Goal: Information Seeking & Learning: Learn about a topic

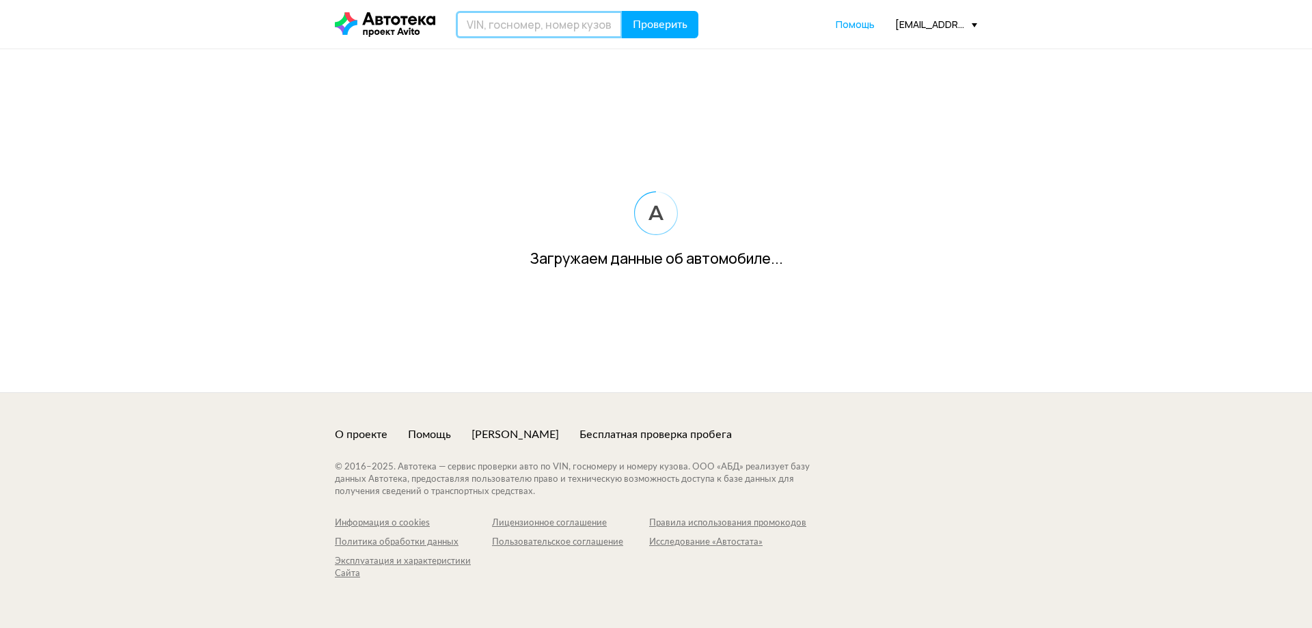
click at [531, 32] on input "text" at bounding box center [539, 24] width 167 height 27
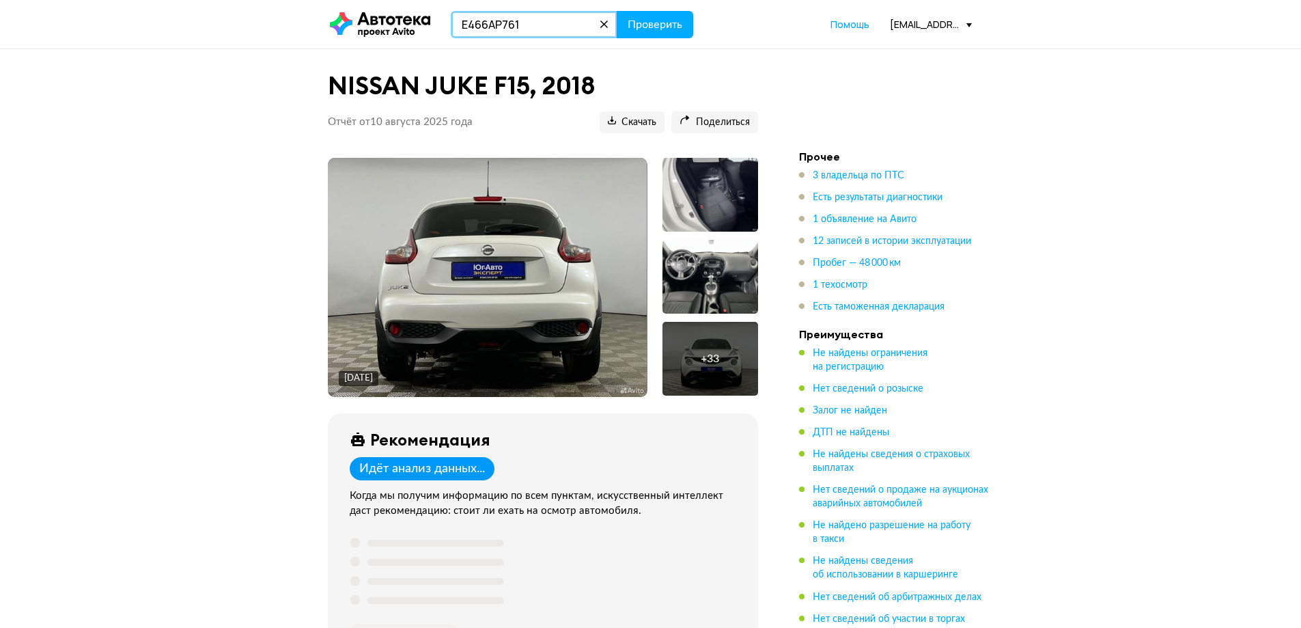
type input "Е466АР761"
click at [617, 11] on button "Проверить" at bounding box center [655, 24] width 77 height 27
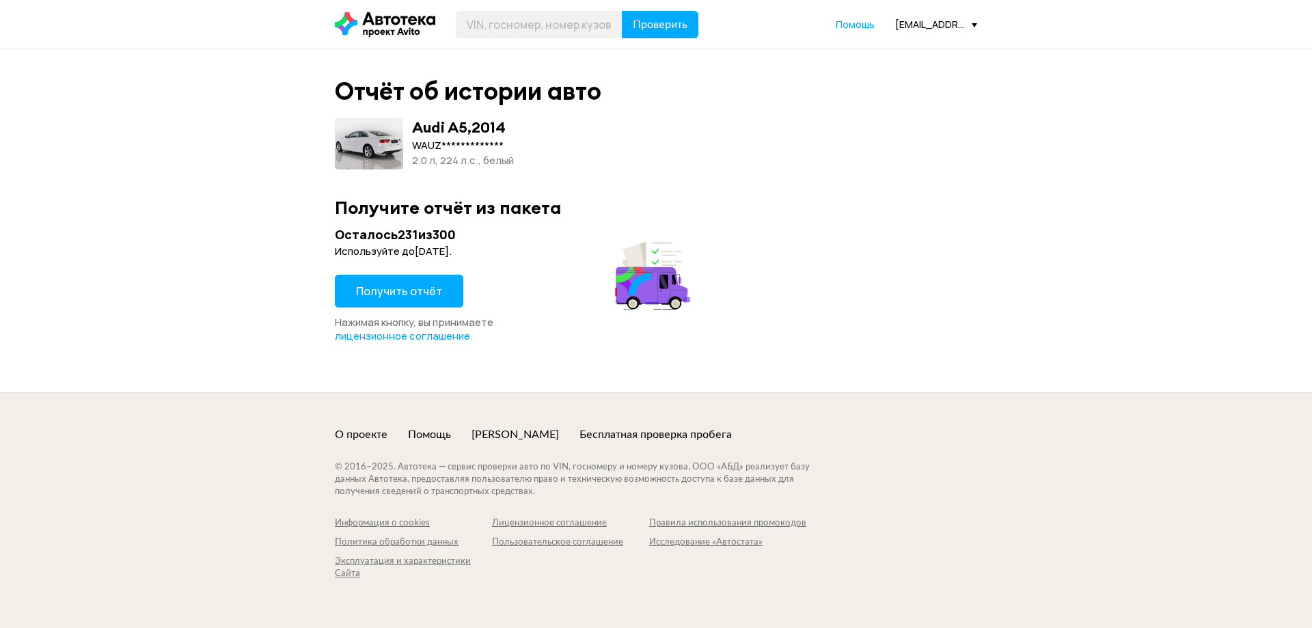
click at [417, 284] on span "Получить отчёт" at bounding box center [399, 290] width 86 height 15
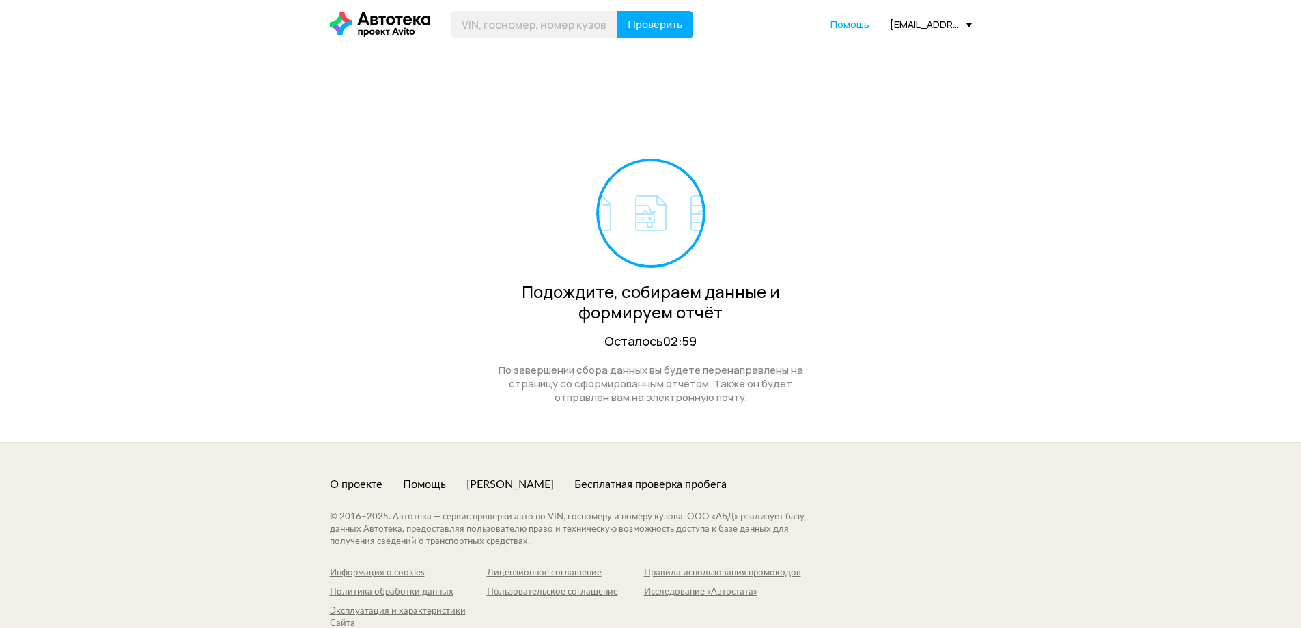
click at [964, 14] on div "Проверить Помощь a.borovskikh@mitsubishi-aaamotors.ru" at bounding box center [651, 24] width 656 height 27
click at [955, 25] on div "[EMAIL_ADDRESS][DOMAIN_NAME]" at bounding box center [931, 24] width 82 height 13
click at [867, 61] on link "Отчёты" at bounding box center [903, 48] width 137 height 35
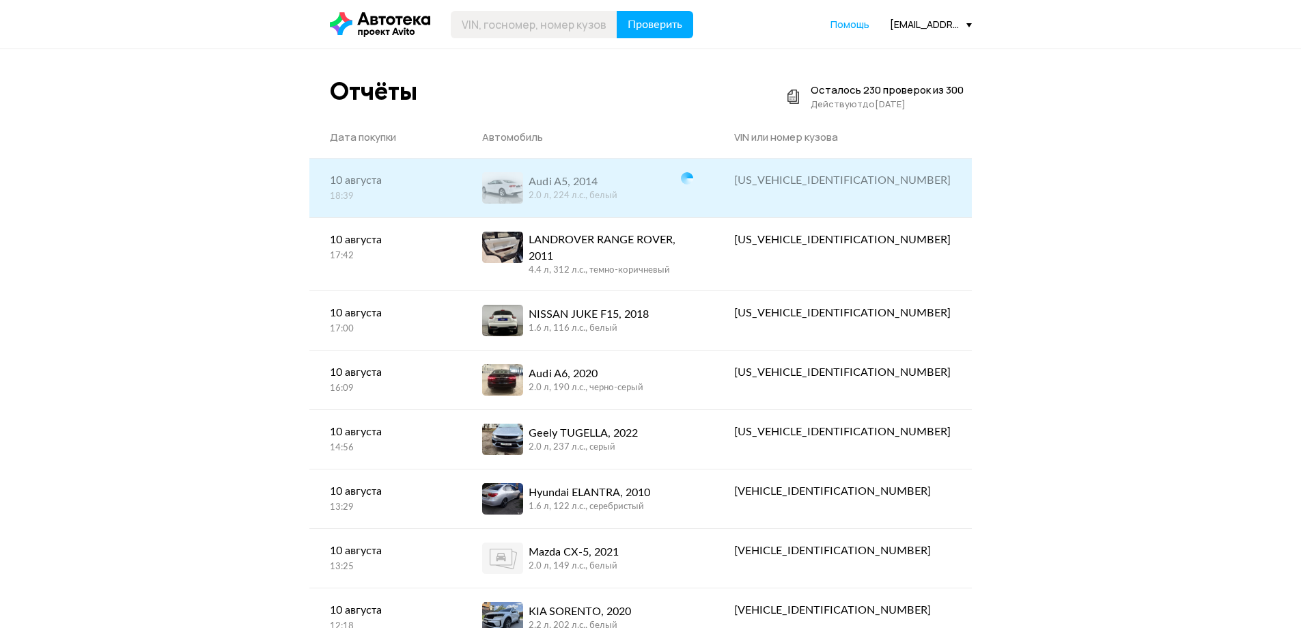
click at [881, 177] on div "[US_VEHICLE_IDENTIFICATION_NUMBER]" at bounding box center [842, 180] width 217 height 16
copy div "[US_VEHICLE_IDENTIFICATION_NUMBER]"
click at [618, 186] on div "Audi A5, 2014" at bounding box center [573, 182] width 89 height 16
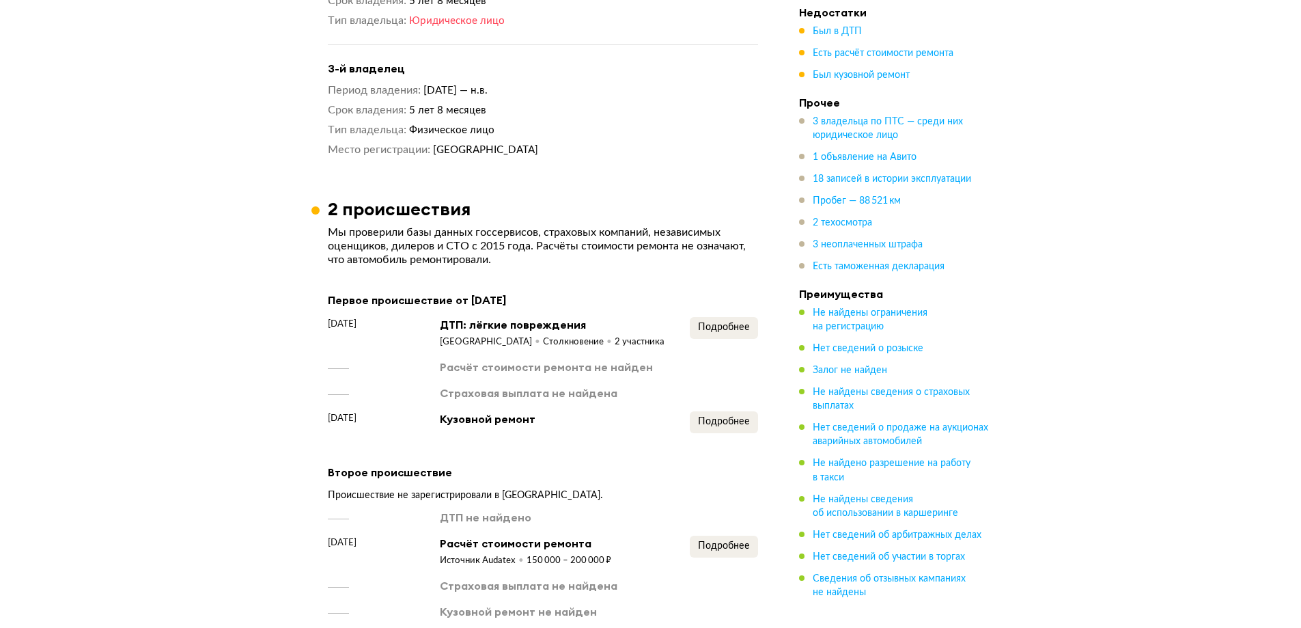
scroll to position [1503, 0]
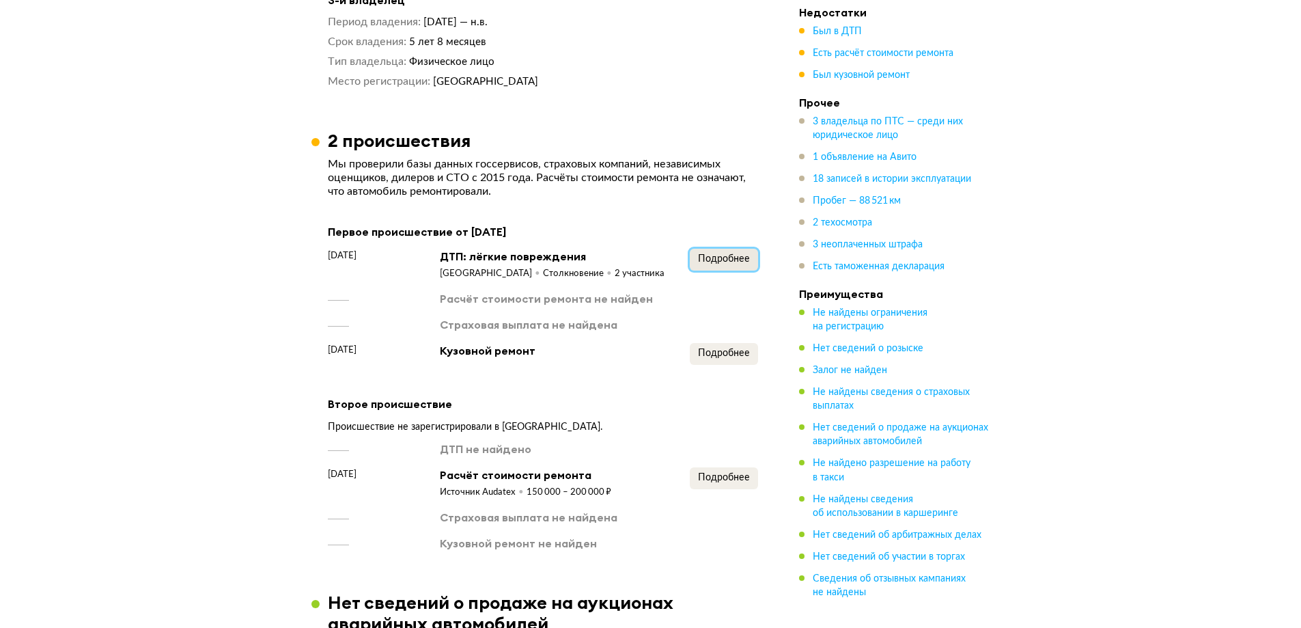
click at [733, 249] on button "Подробнее" at bounding box center [724, 260] width 68 height 22
click at [726, 356] on span "Подробнее" at bounding box center [724, 353] width 52 height 10
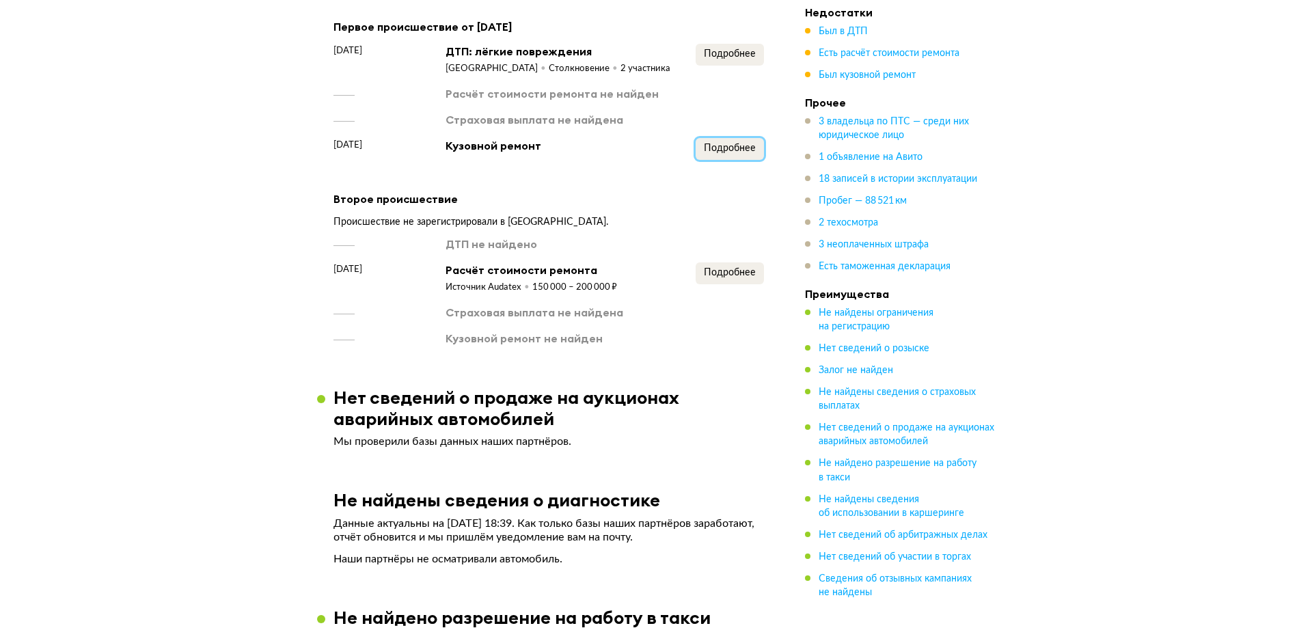
scroll to position [1776, 0]
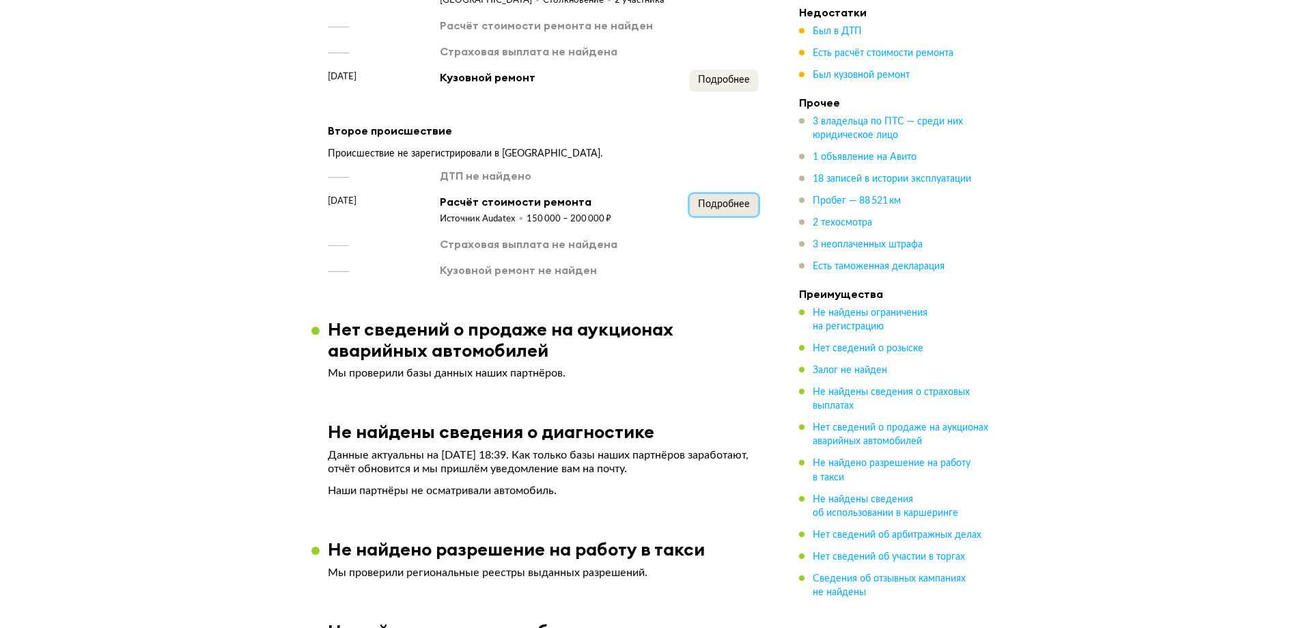
click at [738, 208] on span "Подробнее" at bounding box center [724, 204] width 52 height 10
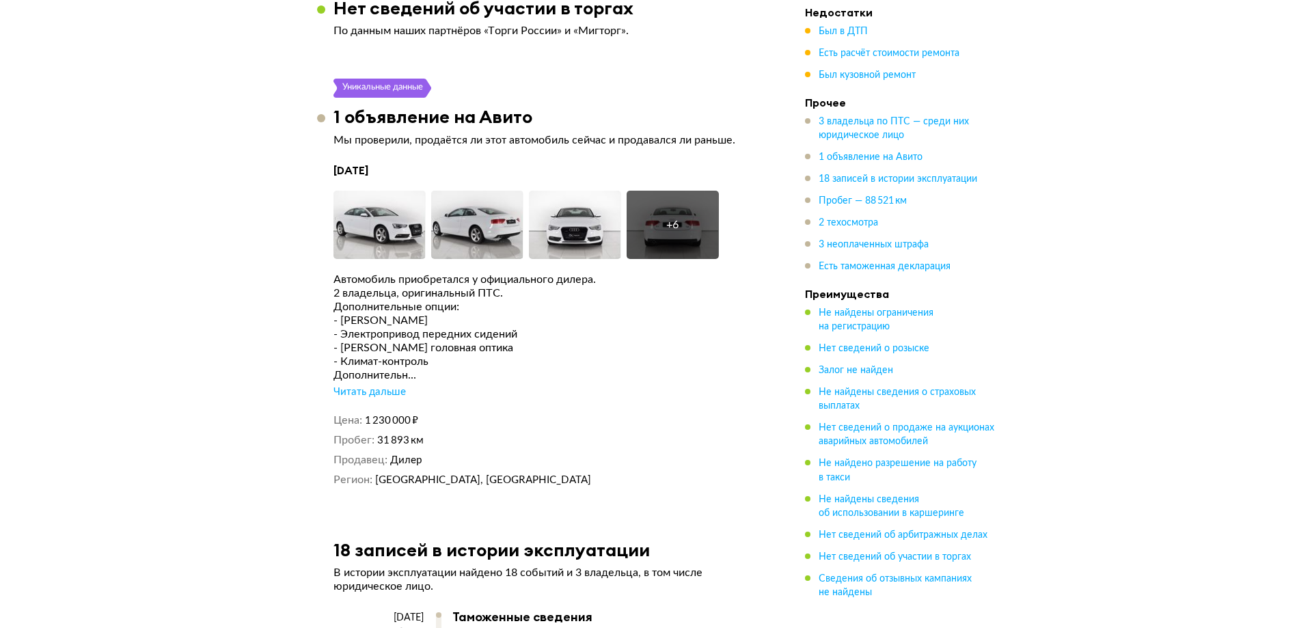
scroll to position [2732, 0]
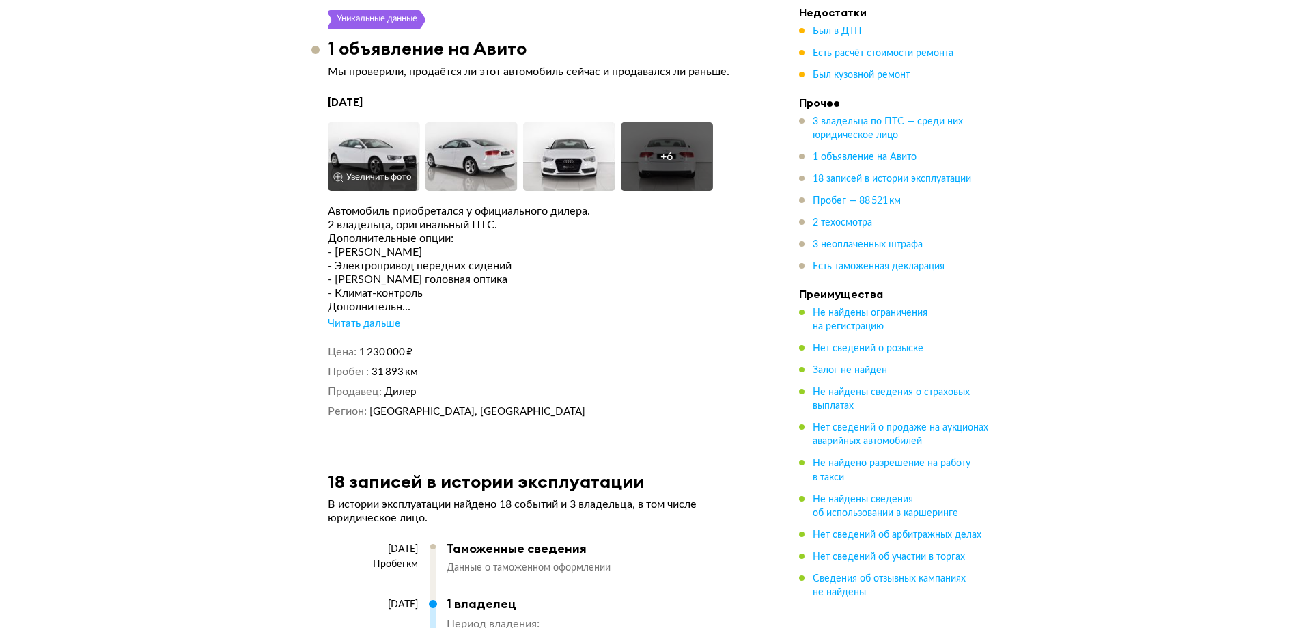
click at [383, 145] on img at bounding box center [374, 156] width 92 height 68
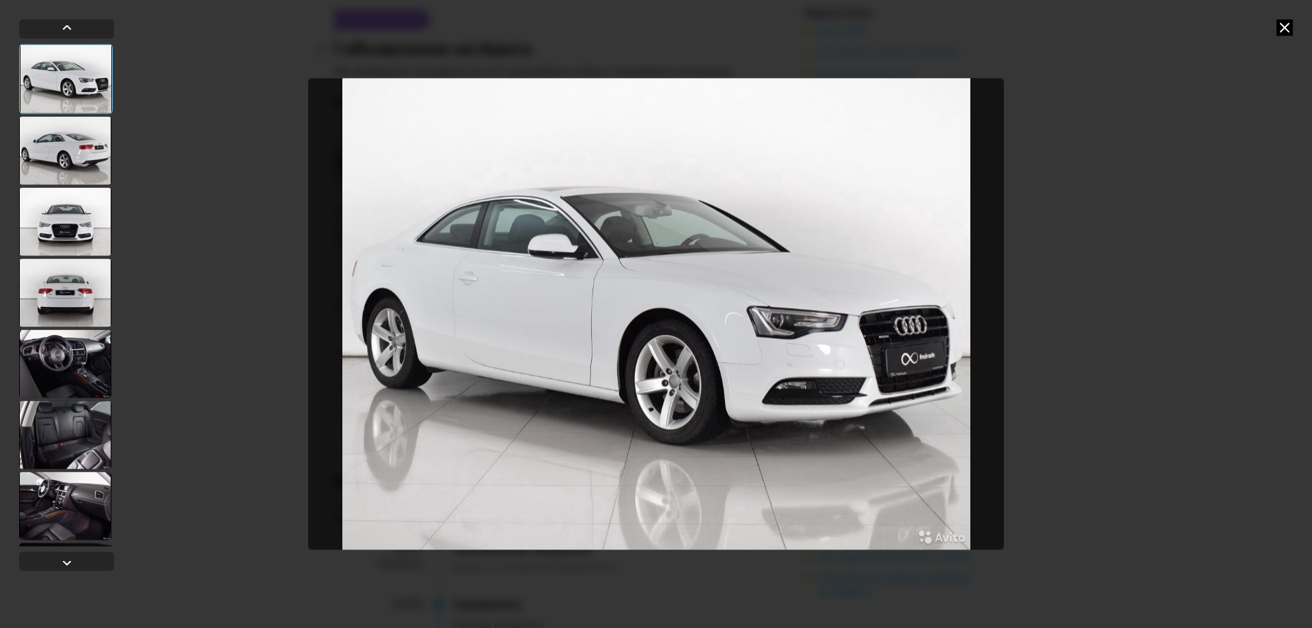
click at [56, 366] on div at bounding box center [65, 363] width 92 height 68
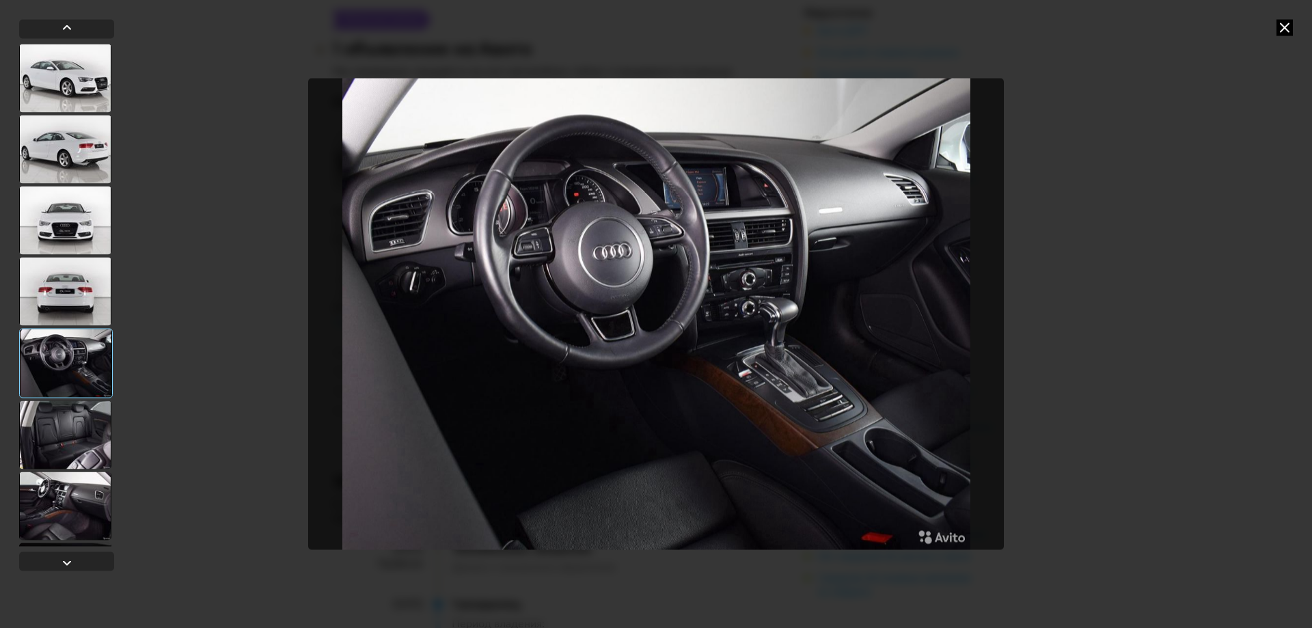
click at [70, 414] on div at bounding box center [65, 434] width 92 height 68
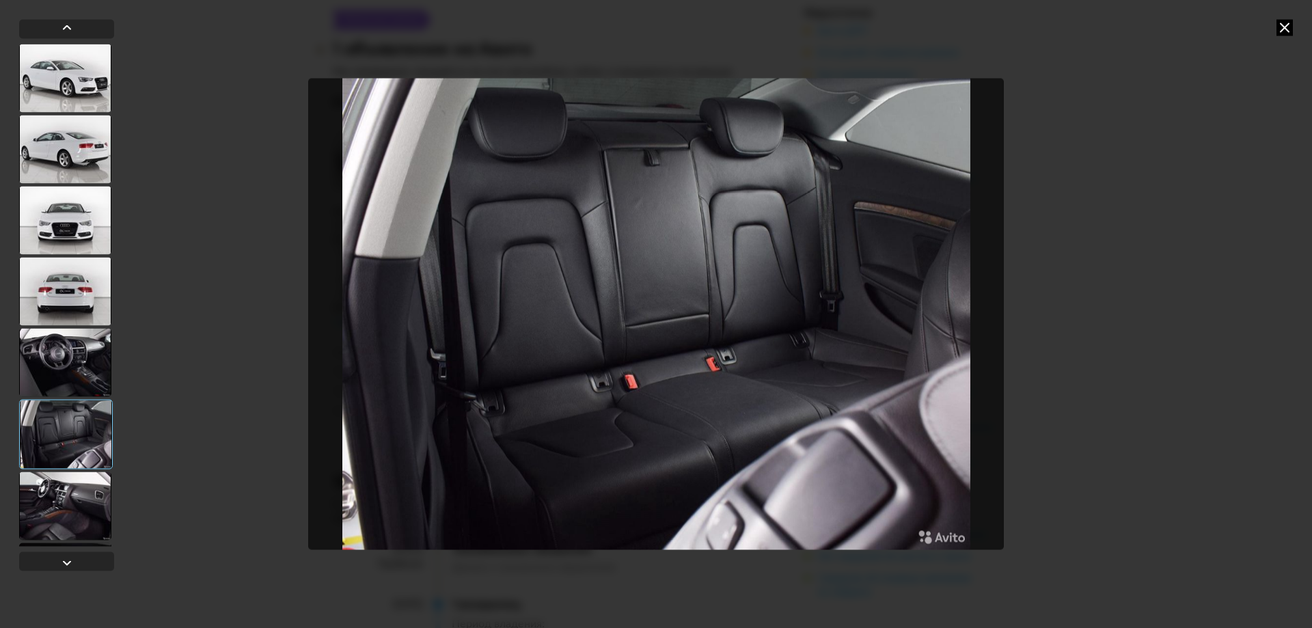
scroll to position [68, 0]
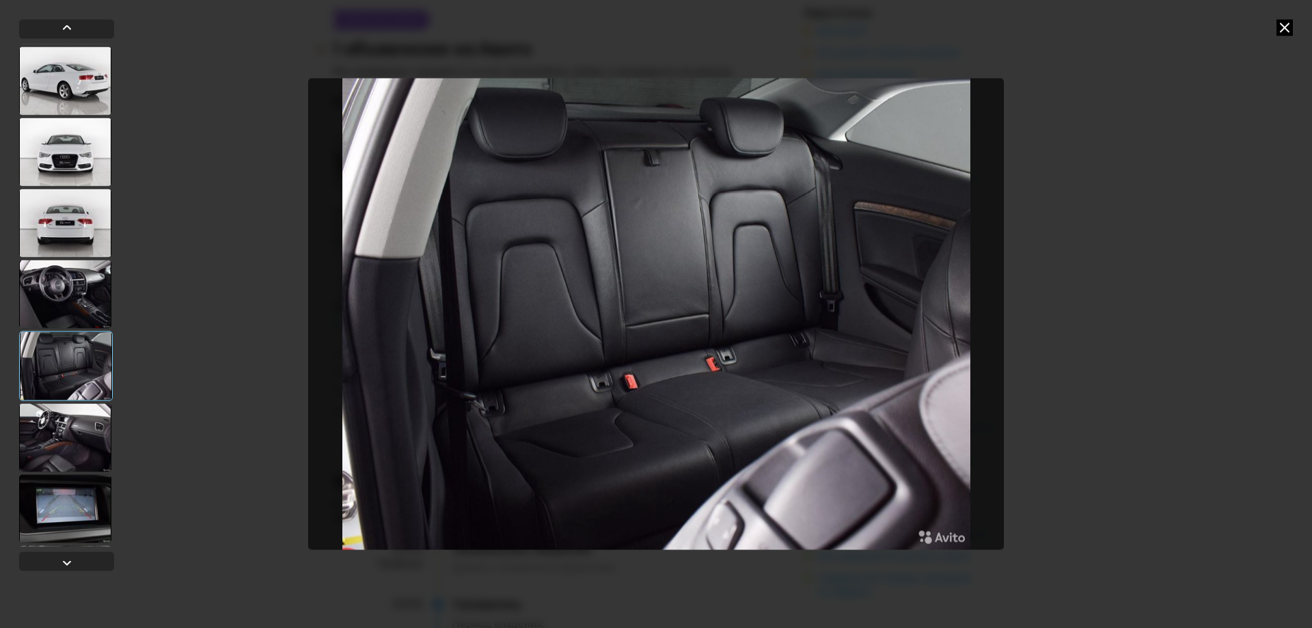
click at [79, 425] on div at bounding box center [65, 437] width 92 height 68
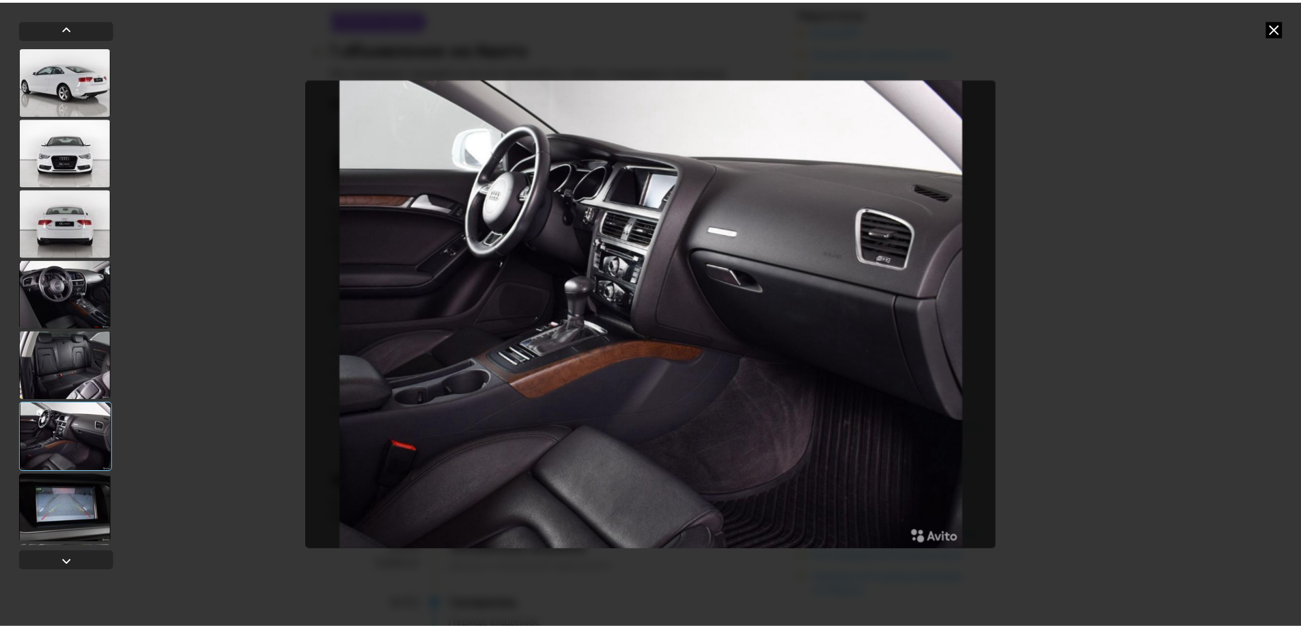
scroll to position [137, 0]
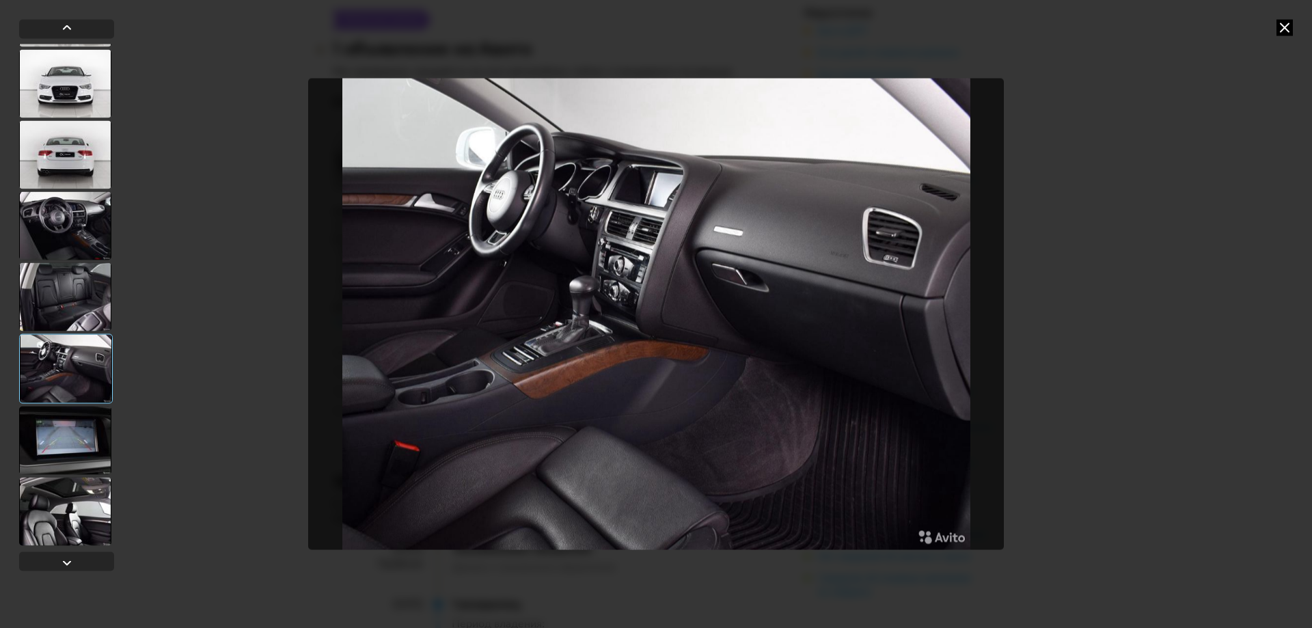
click at [92, 443] on div at bounding box center [65, 440] width 92 height 68
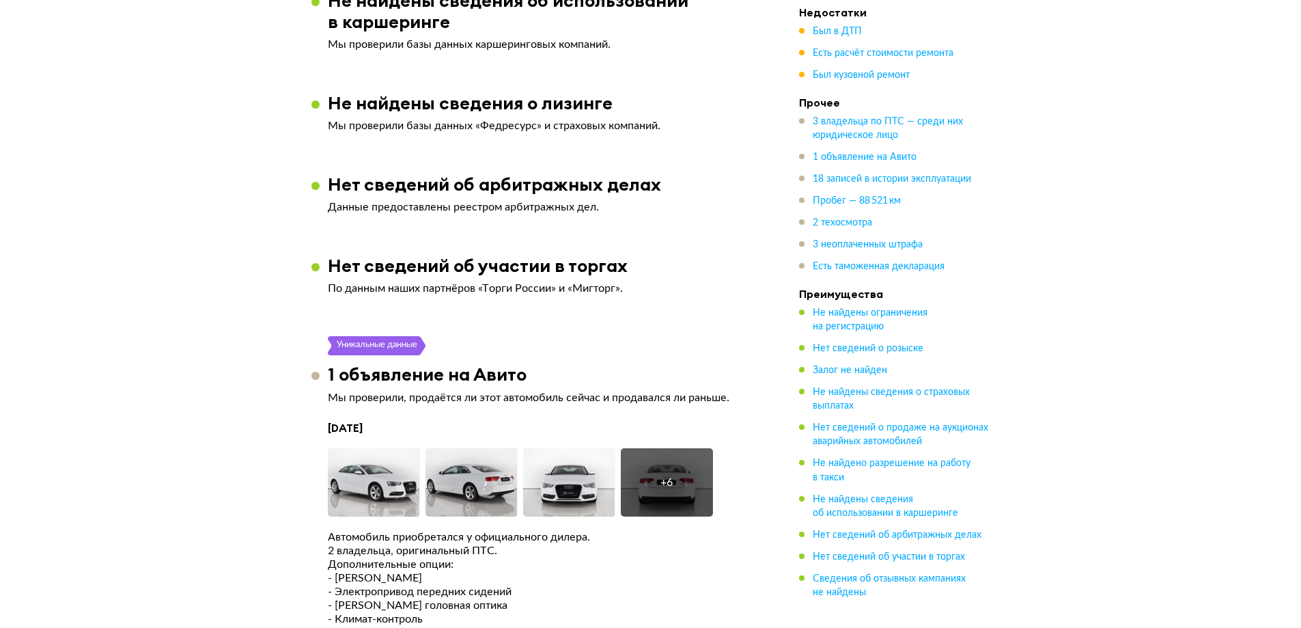
scroll to position [0, 0]
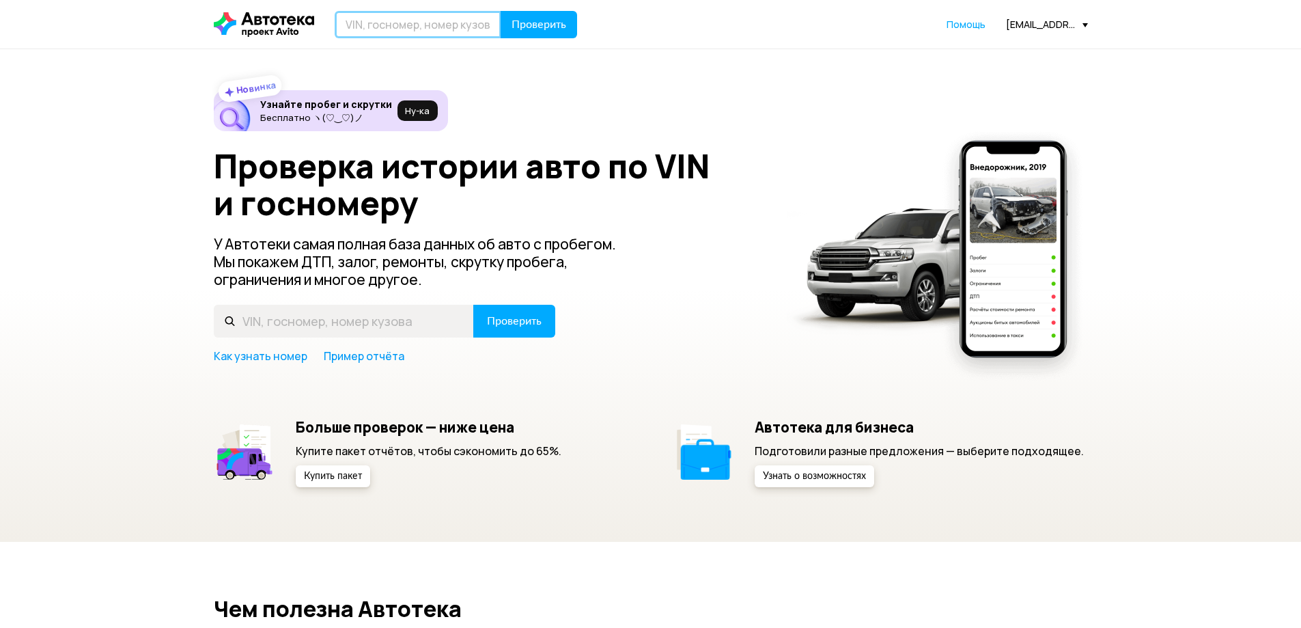
click at [411, 18] on input "text" at bounding box center [418, 24] width 167 height 27
type input "Х"
type input "С177ЕО161"
click at [501, 11] on button "Проверить" at bounding box center [539, 24] width 77 height 27
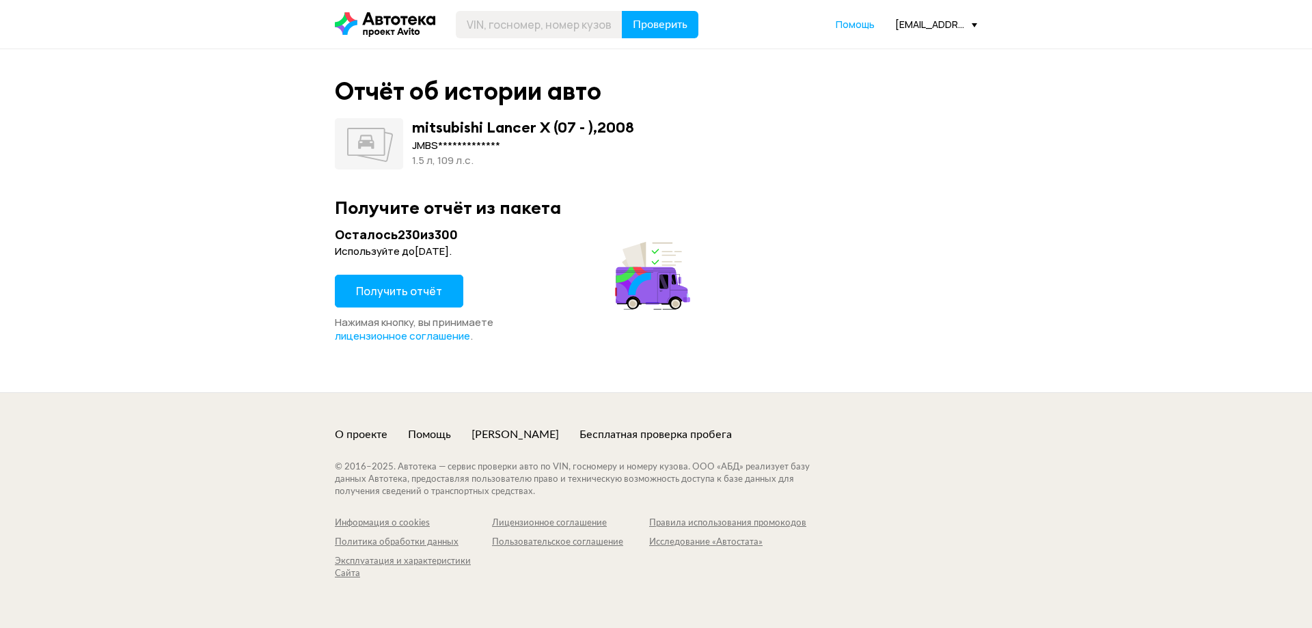
click at [482, 160] on div "1.5 л, 109 л.c." at bounding box center [523, 160] width 222 height 15
click at [426, 292] on span "Получить отчёт" at bounding box center [399, 290] width 86 height 15
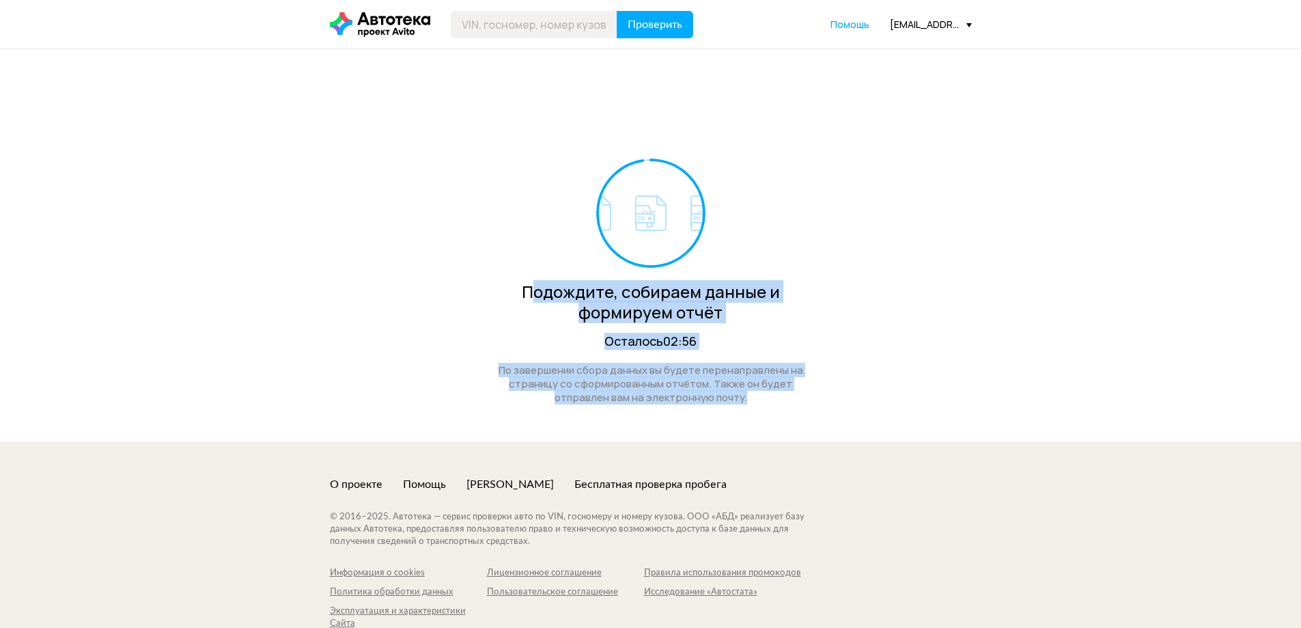
drag, startPoint x: 531, startPoint y: 294, endPoint x: 844, endPoint y: 439, distance: 344.8
click at [838, 437] on div "Подождите, собираем данные и формируем отчёт Осталось 02:56 По завершении сбора…" at bounding box center [651, 245] width 642 height 393
click at [846, 437] on div "Подождите, собираем данные и формируем отчёт Осталось 02:56 По завершении сбора…" at bounding box center [651, 245] width 642 height 393
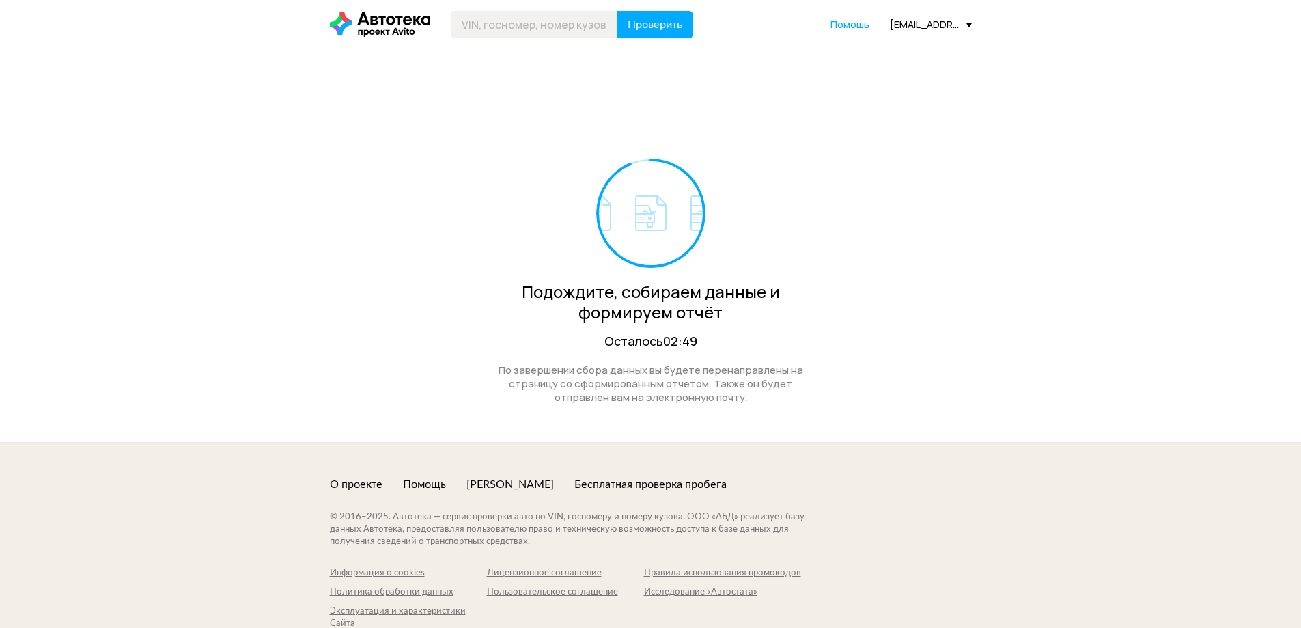
click at [583, 295] on div "Подождите, собираем данные и формируем отчёт" at bounding box center [651, 301] width 335 height 41
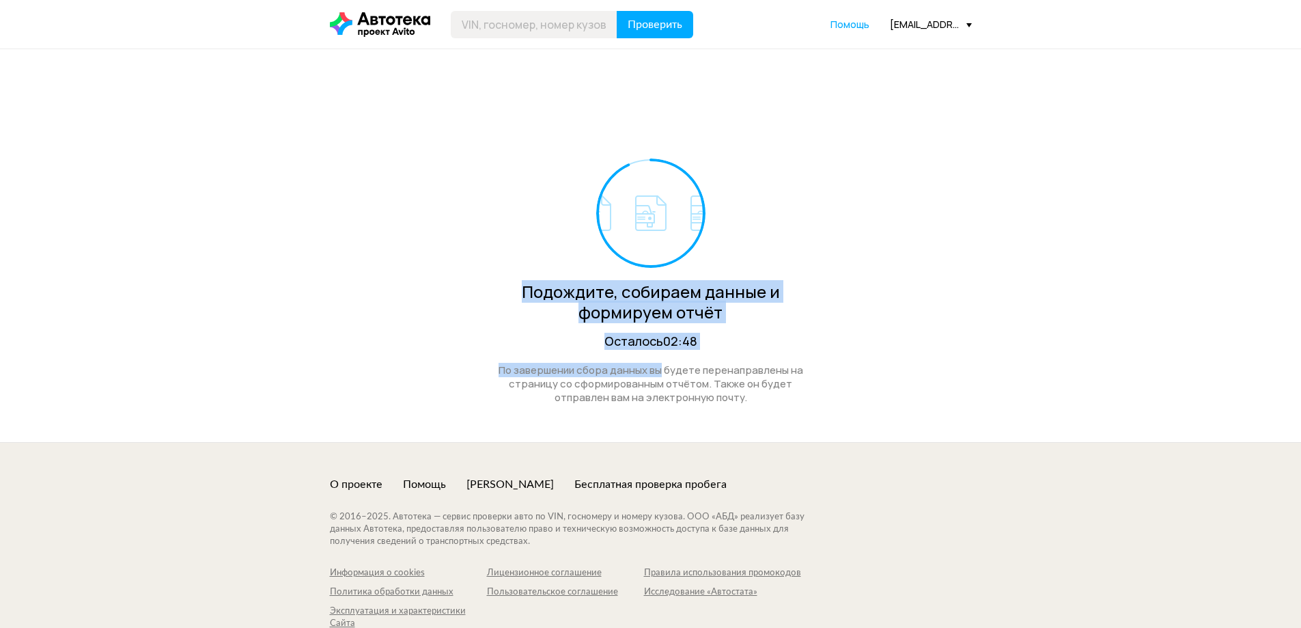
drag, startPoint x: 583, startPoint y: 295, endPoint x: 676, endPoint y: 370, distance: 119.6
click at [663, 363] on div "Подождите, собираем данные и формируем отчёт Осталось 02:48 По завершении сбора…" at bounding box center [651, 281] width 335 height 246
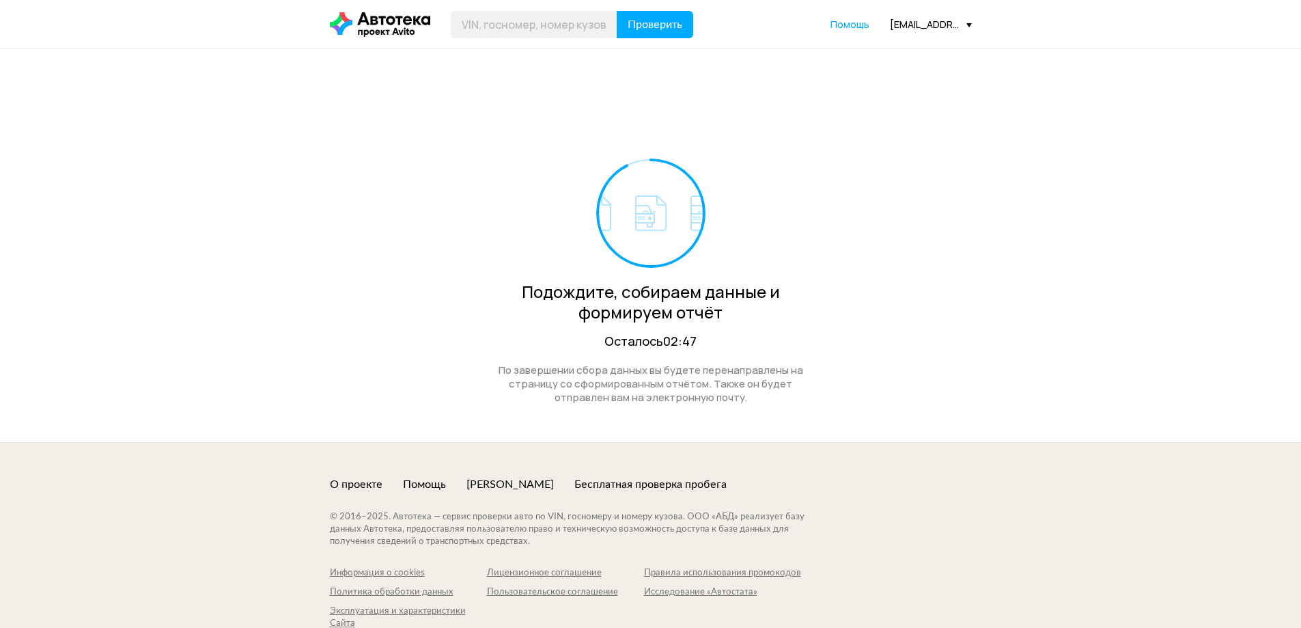
click at [708, 393] on div "По завершении сбора данных вы будете перенаправлены на страницу со сформированн…" at bounding box center [651, 383] width 335 height 41
click at [913, 23] on div "[EMAIL_ADDRESS][DOMAIN_NAME]" at bounding box center [931, 24] width 82 height 13
click at [915, 43] on link "Отчёты" at bounding box center [903, 48] width 137 height 35
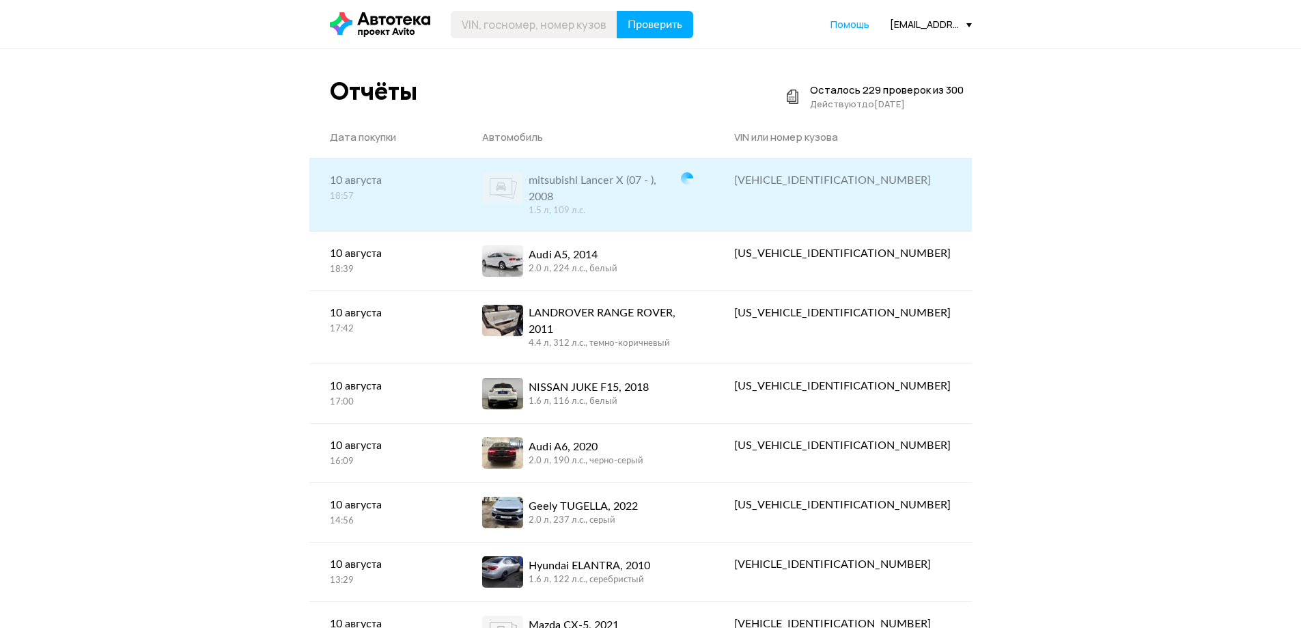
click at [897, 176] on div "[VEHICLE_IDENTIFICATION_NUMBER]" at bounding box center [842, 180] width 217 height 16
copy div "[VEHICLE_IDENTIFICATION_NUMBER]"
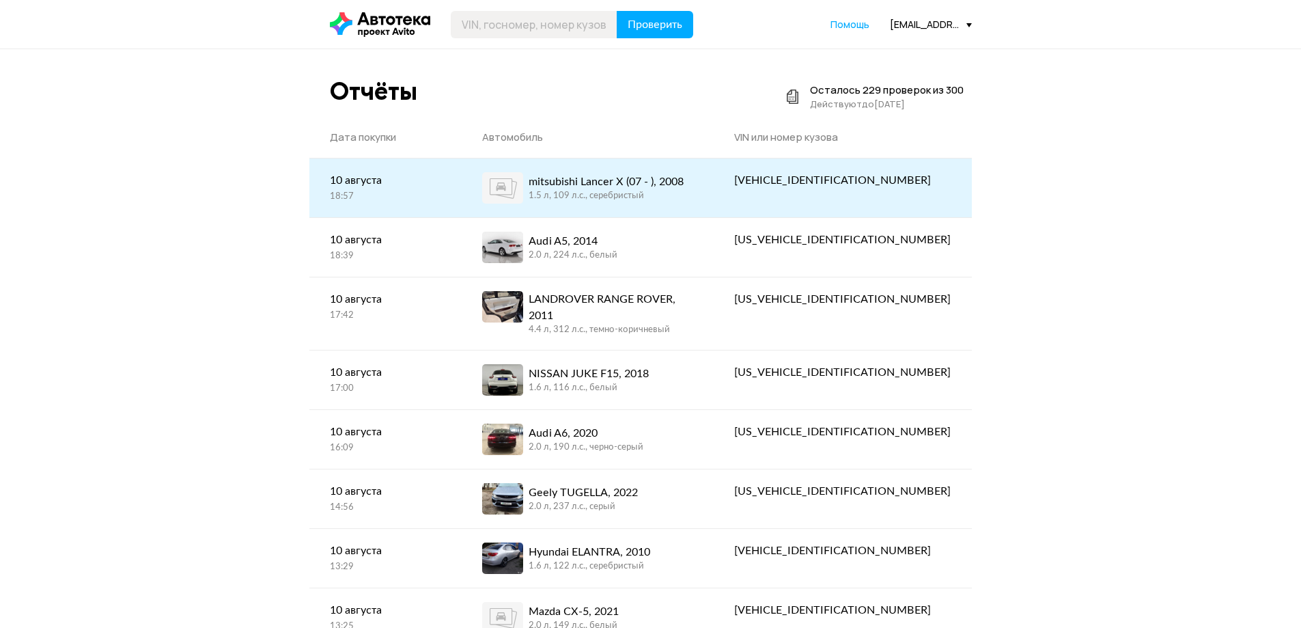
click at [680, 165] on link "mitsubishi Lancer X (07 - ), 2008 1.5 л, 109 л.c., серебристый" at bounding box center [588, 187] width 252 height 59
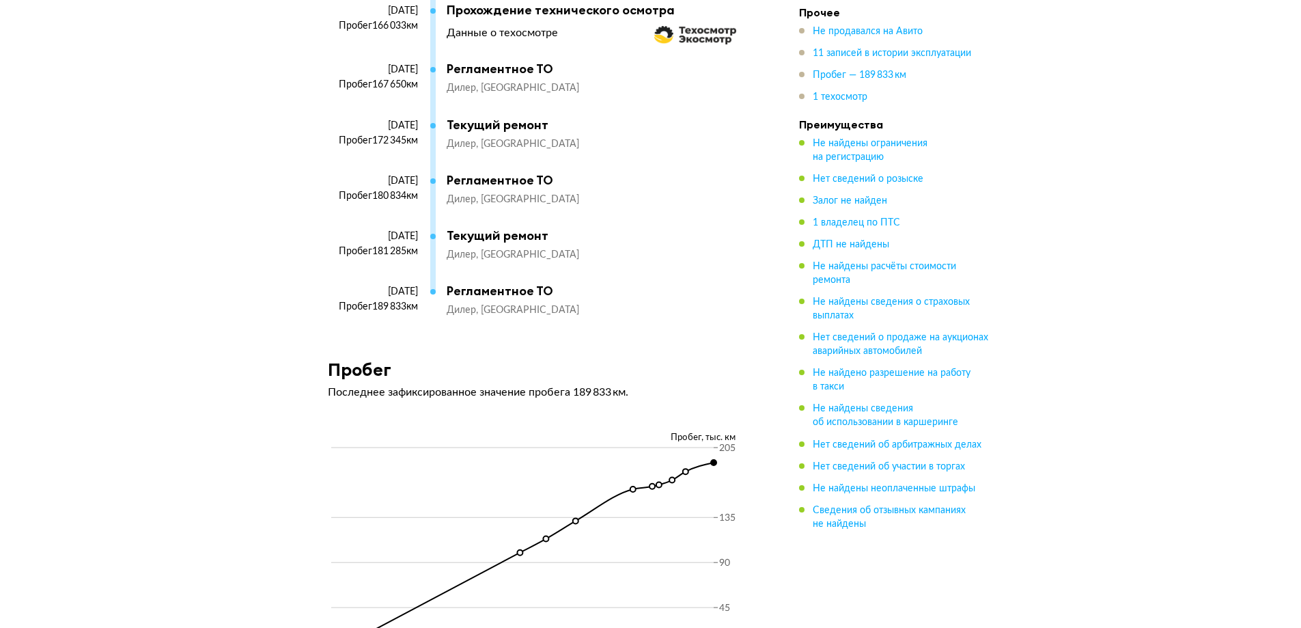
scroll to position [2732, 0]
